Goal: Find contact information: Find contact information

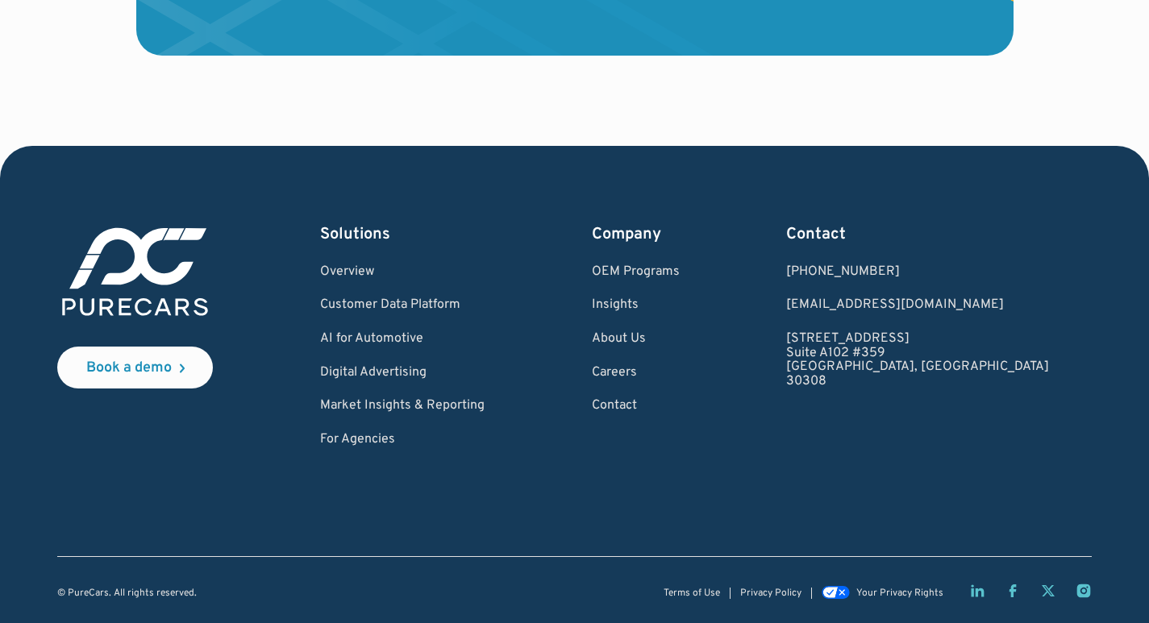
scroll to position [4843, 0]
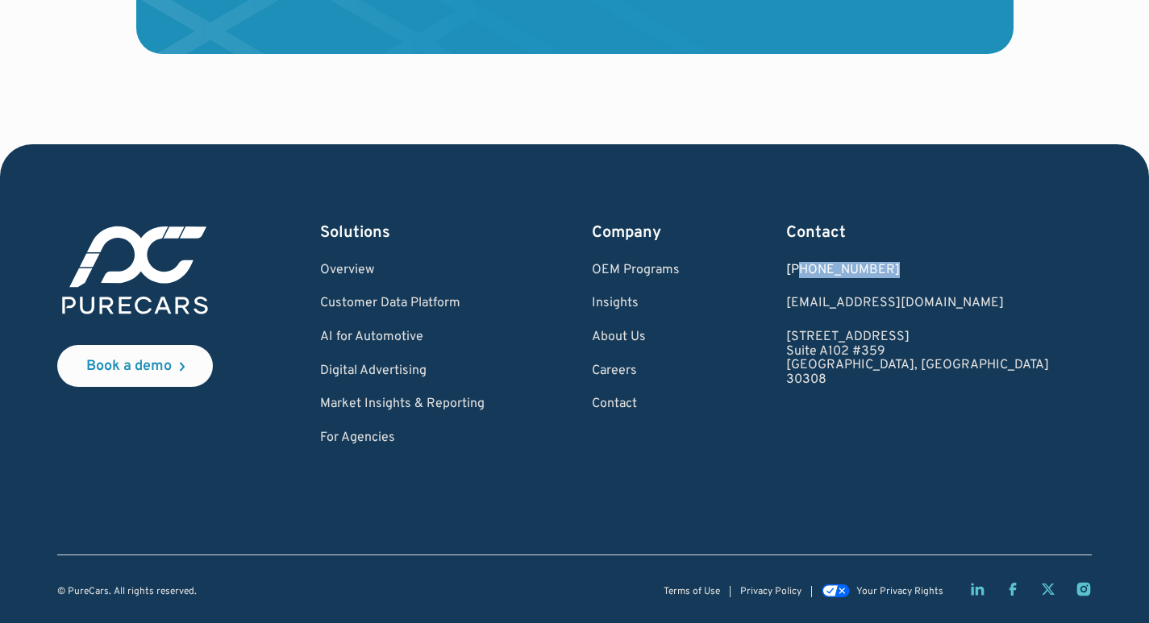
drag, startPoint x: 989, startPoint y: 267, endPoint x: 902, endPoint y: 274, distance: 87.4
click at [902, 274] on div "[PHONE_NUMBER]" at bounding box center [917, 271] width 263 height 15
copy div "877.860.7873"
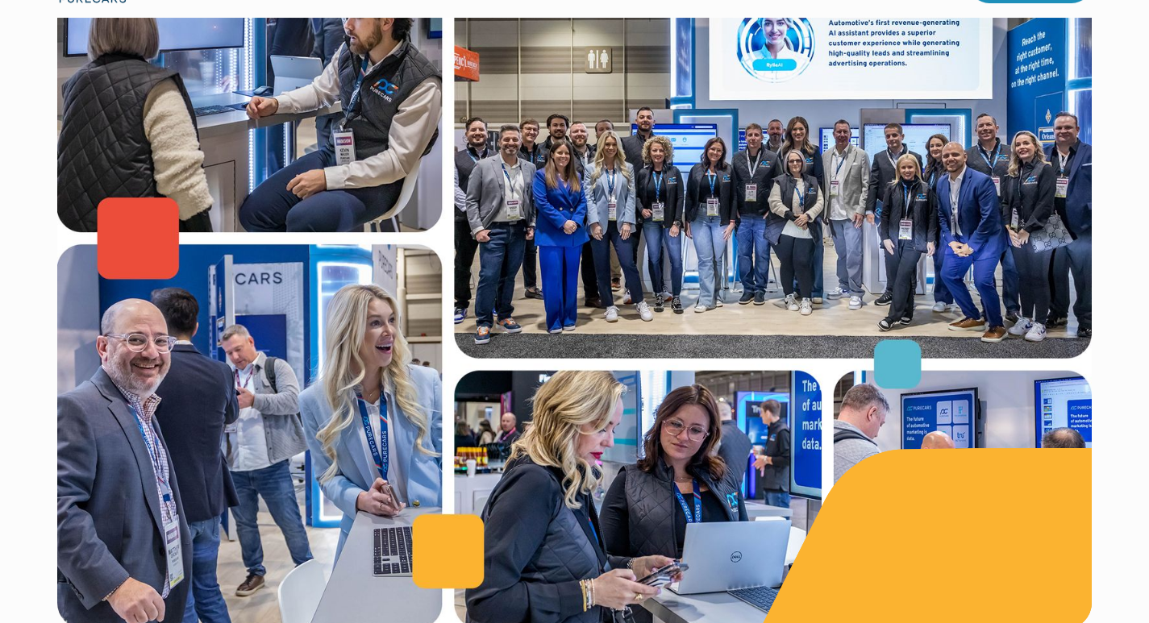
scroll to position [1290, 0]
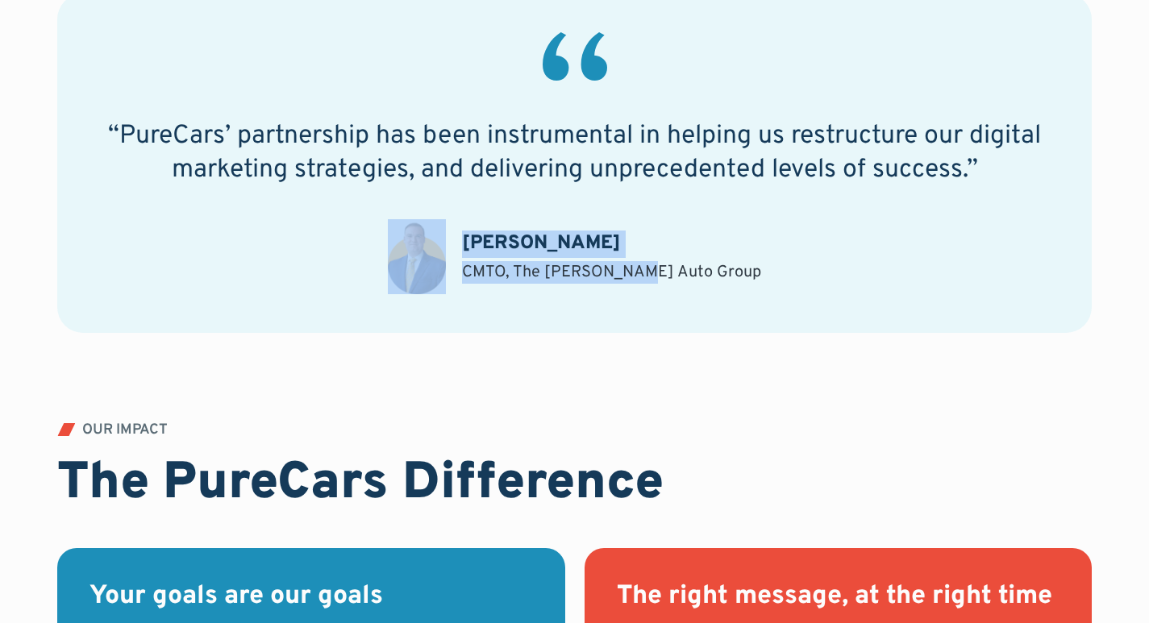
drag, startPoint x: 665, startPoint y: 228, endPoint x: 477, endPoint y: 233, distance: 187.9
click at [477, 233] on div "[PERSON_NAME] CMTO, The [PERSON_NAME] Auto Group" at bounding box center [574, 256] width 373 height 75
click at [617, 375] on div "“PureCars’ partnership has been instrumental in helping us restructure our digi…" at bounding box center [574, 209] width 1034 height 430
drag, startPoint x: 647, startPoint y: 246, endPoint x: 489, endPoint y: 243, distance: 158.8
click at [489, 243] on div "[PERSON_NAME] CMTO, The [PERSON_NAME] Auto Group" at bounding box center [574, 256] width 373 height 75
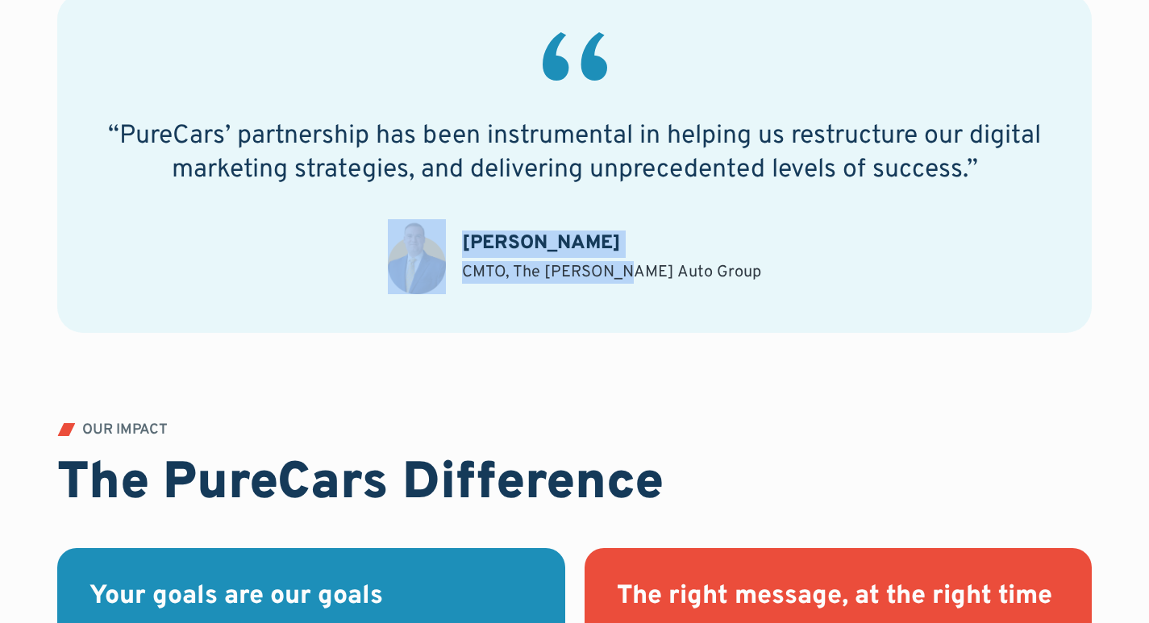
click at [582, 350] on div "“PureCars’ partnership has been instrumental in helping us restructure our digi…" at bounding box center [574, 209] width 1034 height 430
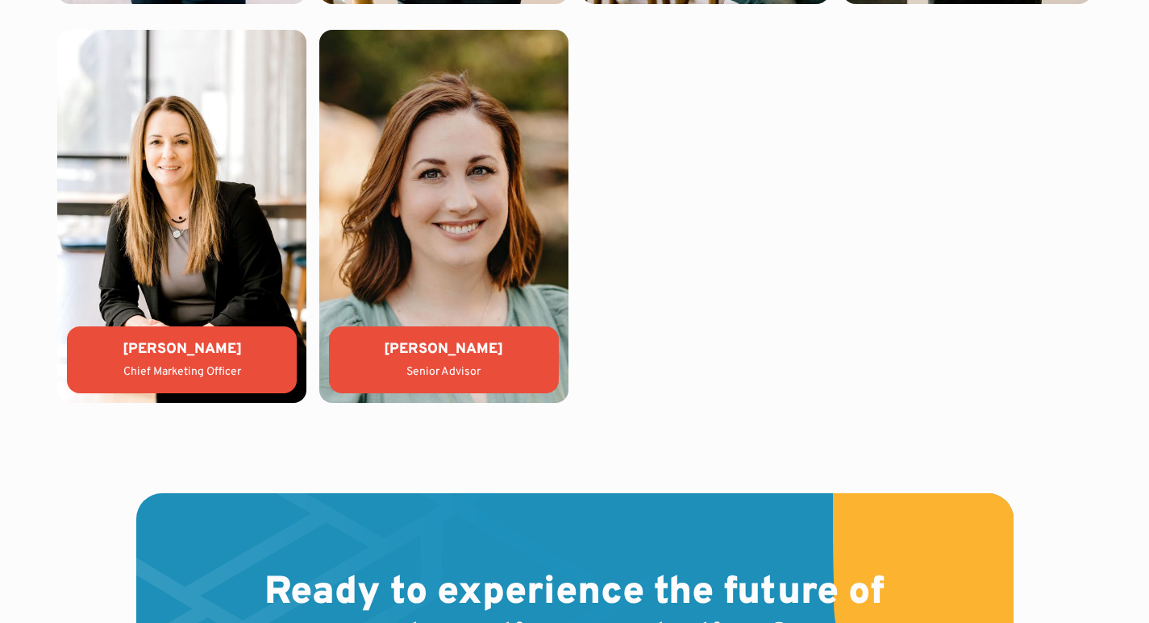
scroll to position [3628, 0]
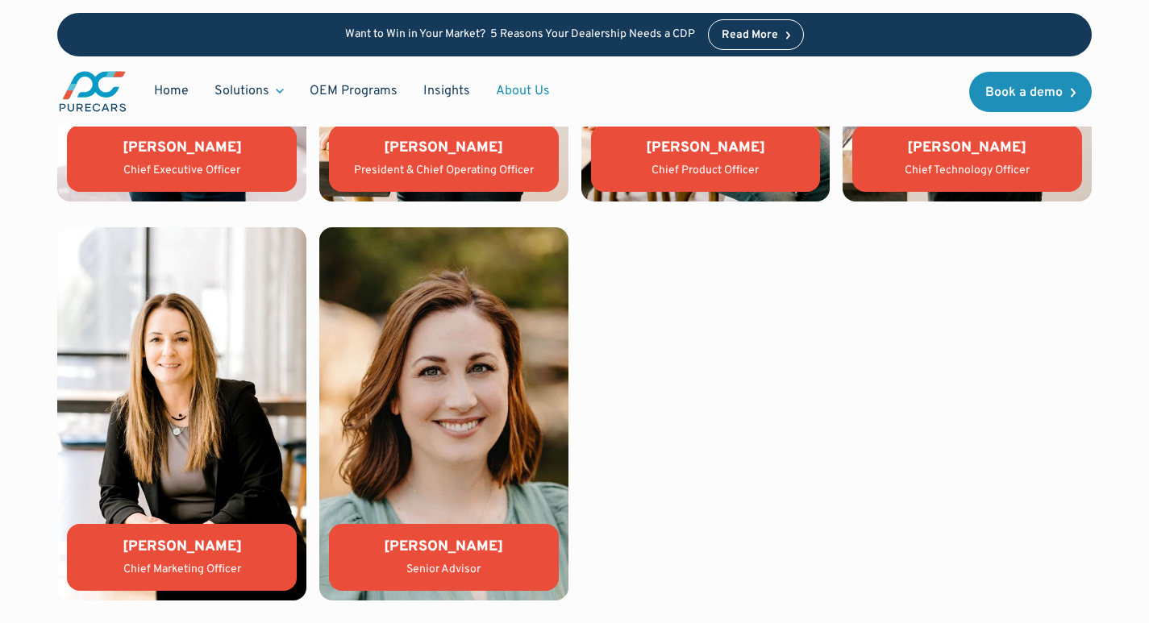
drag, startPoint x: 249, startPoint y: 530, endPoint x: 68, endPoint y: 525, distance: 181.5
click at [68, 525] on figure "[PERSON_NAME] Chief Marketing Officer" at bounding box center [181, 413] width 249 height 373
click at [772, 473] on div "[PERSON_NAME] Chief Executive Officer [PERSON_NAME] President & Chief Operating…" at bounding box center [574, 214] width 1034 height 772
drag, startPoint x: 281, startPoint y: 534, endPoint x: 93, endPoint y: 547, distance: 189.2
click at [93, 547] on div "[PERSON_NAME] Chief Marketing Officer" at bounding box center [182, 557] width 230 height 67
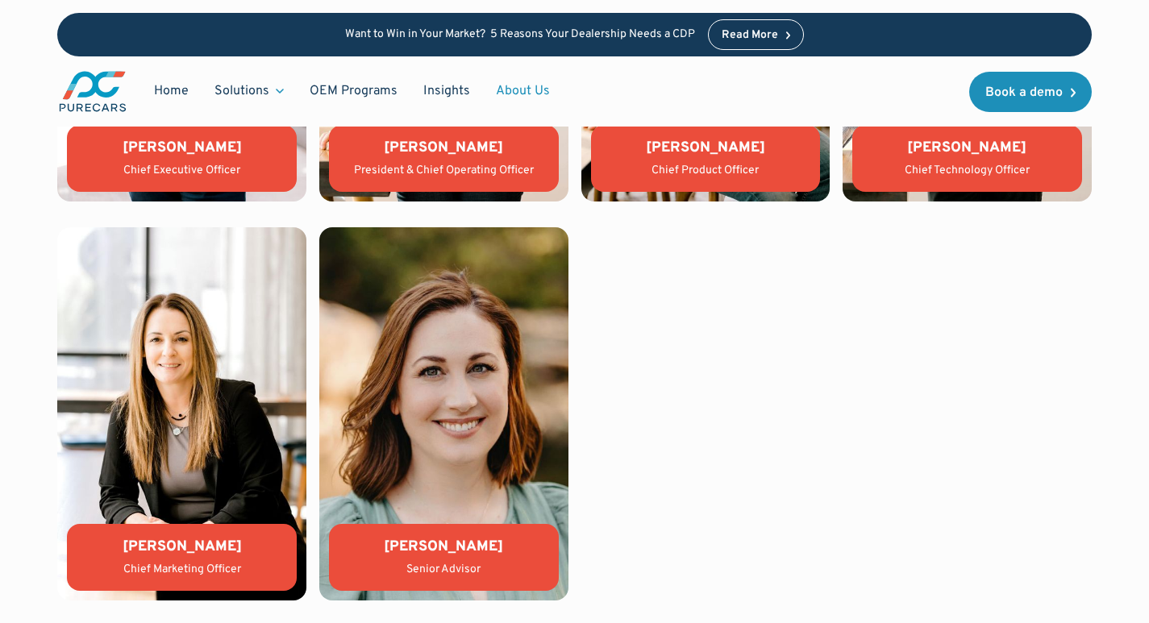
copy div "[PERSON_NAME]"
drag, startPoint x: 249, startPoint y: 567, endPoint x: 106, endPoint y: 568, distance: 142.7
click at [106, 568] on div "Chief Marketing Officer" at bounding box center [182, 570] width 204 height 16
copy div "Chief Marketing Officer"
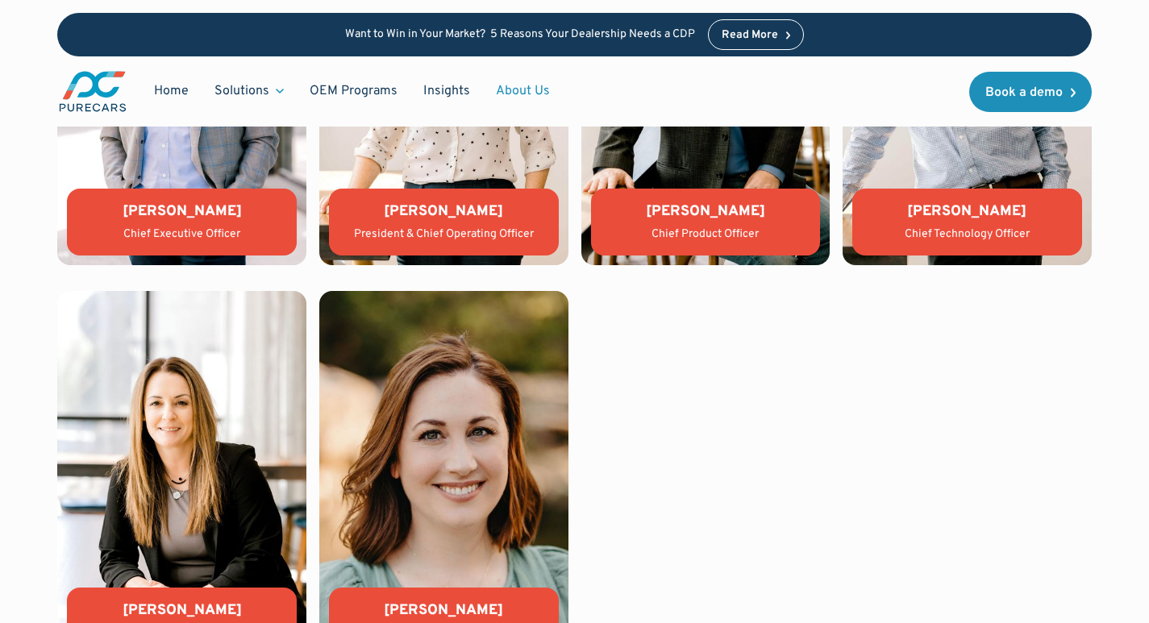
scroll to position [3467, 0]
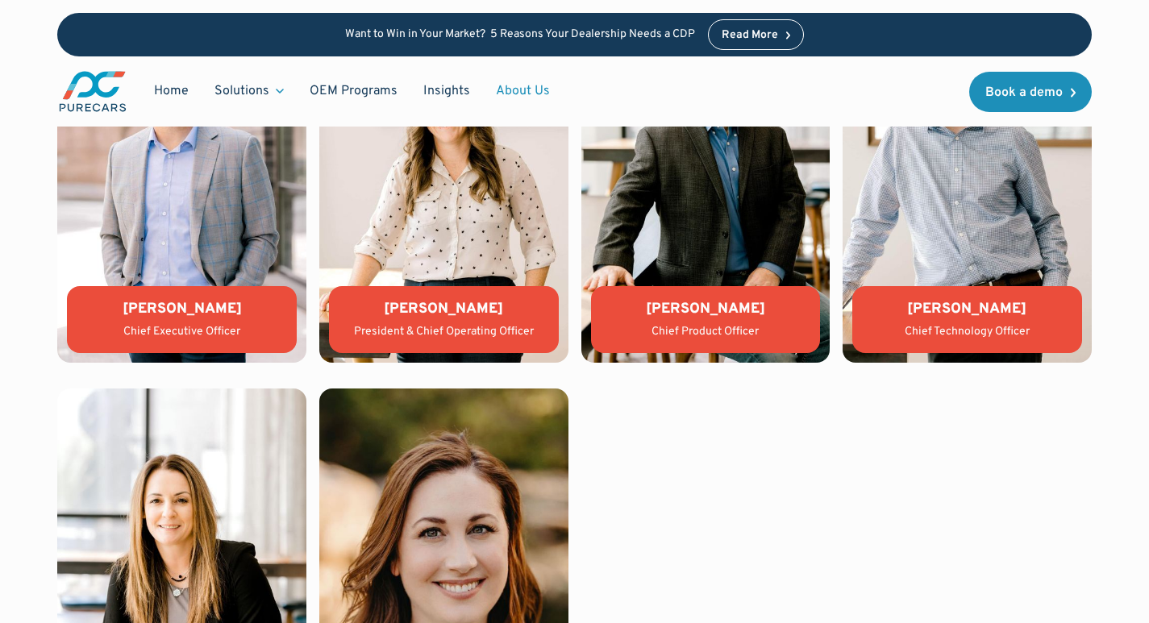
drag, startPoint x: 518, startPoint y: 309, endPoint x: 358, endPoint y: 309, distance: 160.4
click at [358, 309] on div "[PERSON_NAME]" at bounding box center [444, 309] width 204 height 20
copy div "[PERSON_NAME]"
drag, startPoint x: 490, startPoint y: 334, endPoint x: 342, endPoint y: 322, distance: 148.8
click at [342, 322] on div "[PERSON_NAME] President & Chief Operating Officer" at bounding box center [444, 319] width 230 height 67
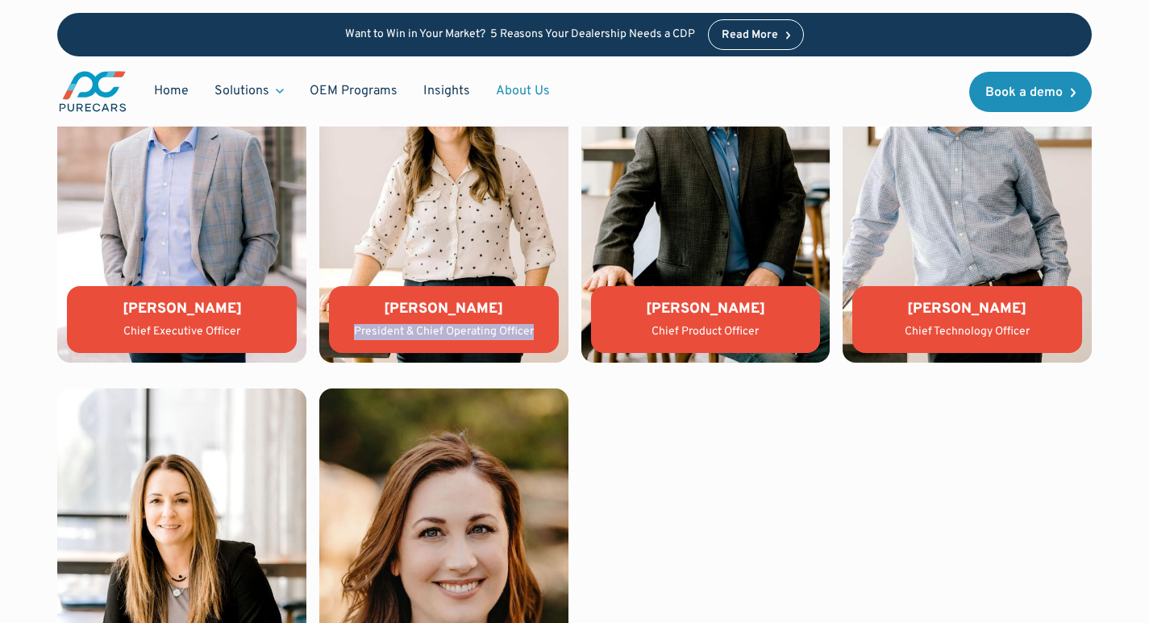
copy div "President & Chief Operating Officer"
